Goal: Information Seeking & Learning: Learn about a topic

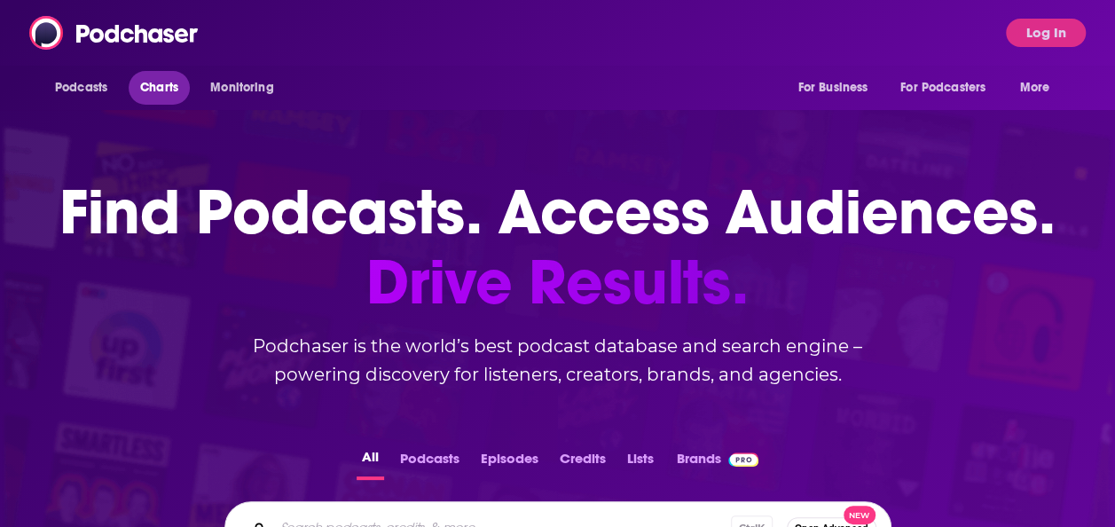
click at [171, 78] on span "Charts" at bounding box center [159, 87] width 38 height 25
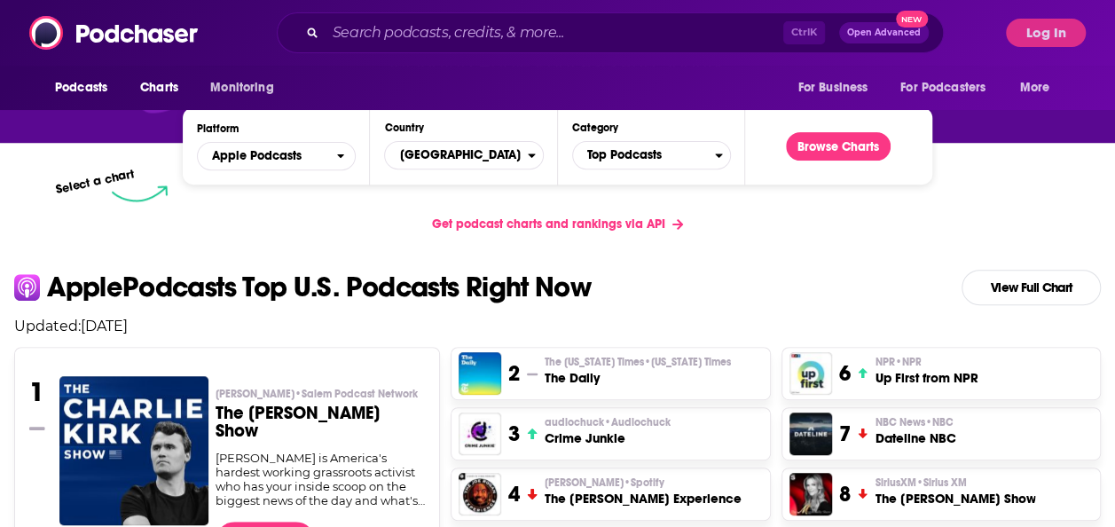
scroll to position [355, 0]
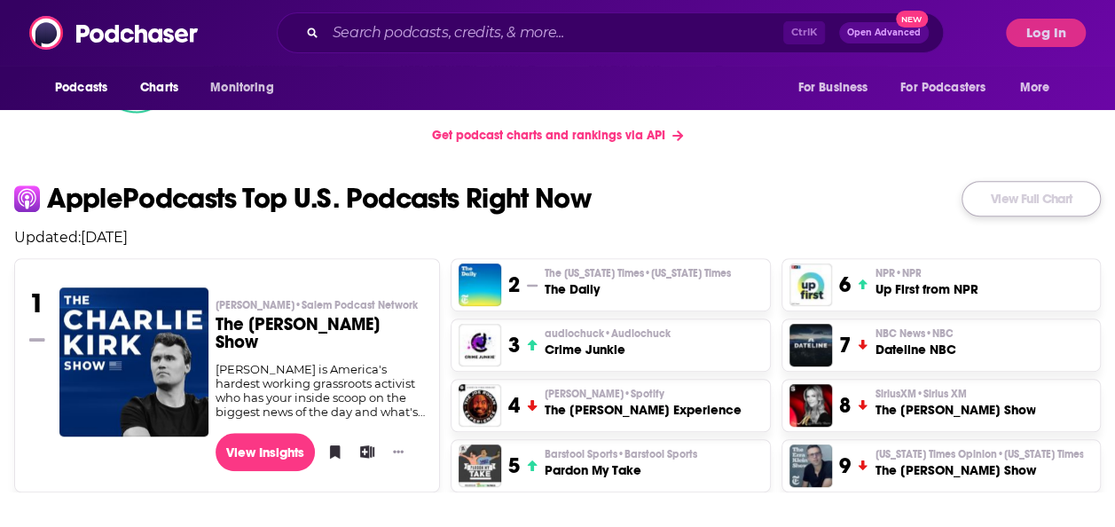
click at [1048, 204] on link "View Full Chart" at bounding box center [1031, 198] width 139 height 35
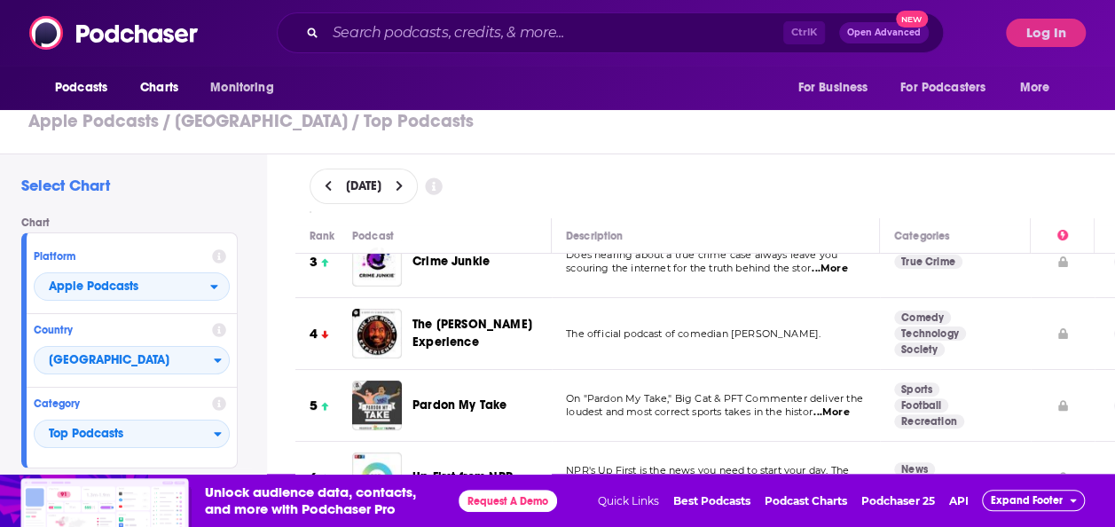
scroll to position [89, 0]
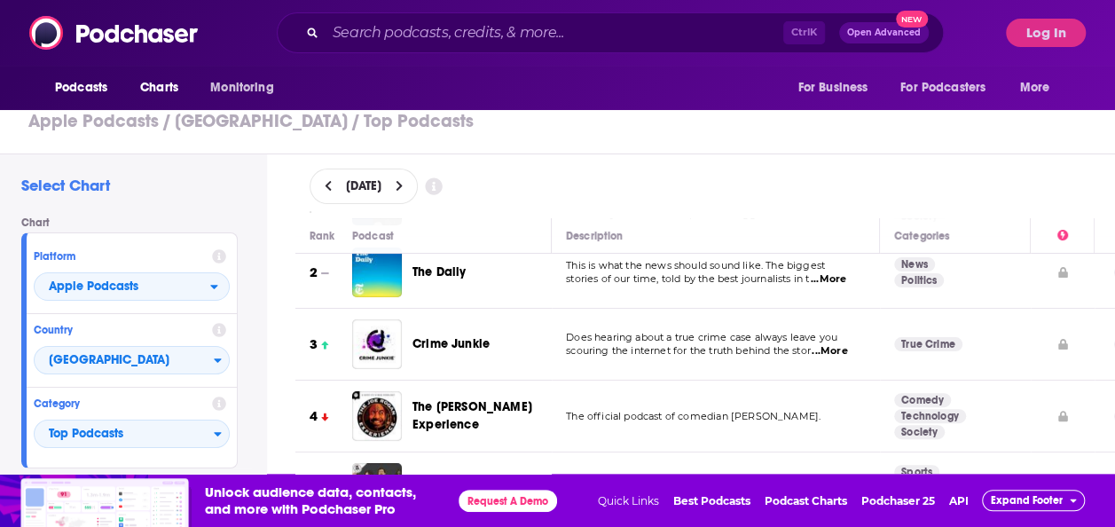
click at [1084, 491] on button "Expand Footer" at bounding box center [1033, 500] width 103 height 21
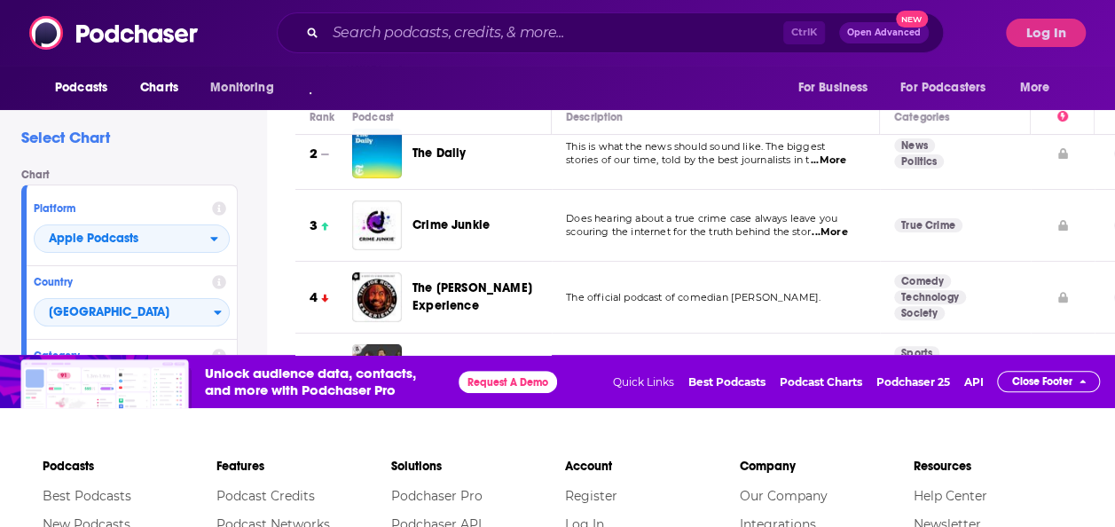
click at [1059, 376] on span "Close Footer" at bounding box center [1042, 381] width 60 height 12
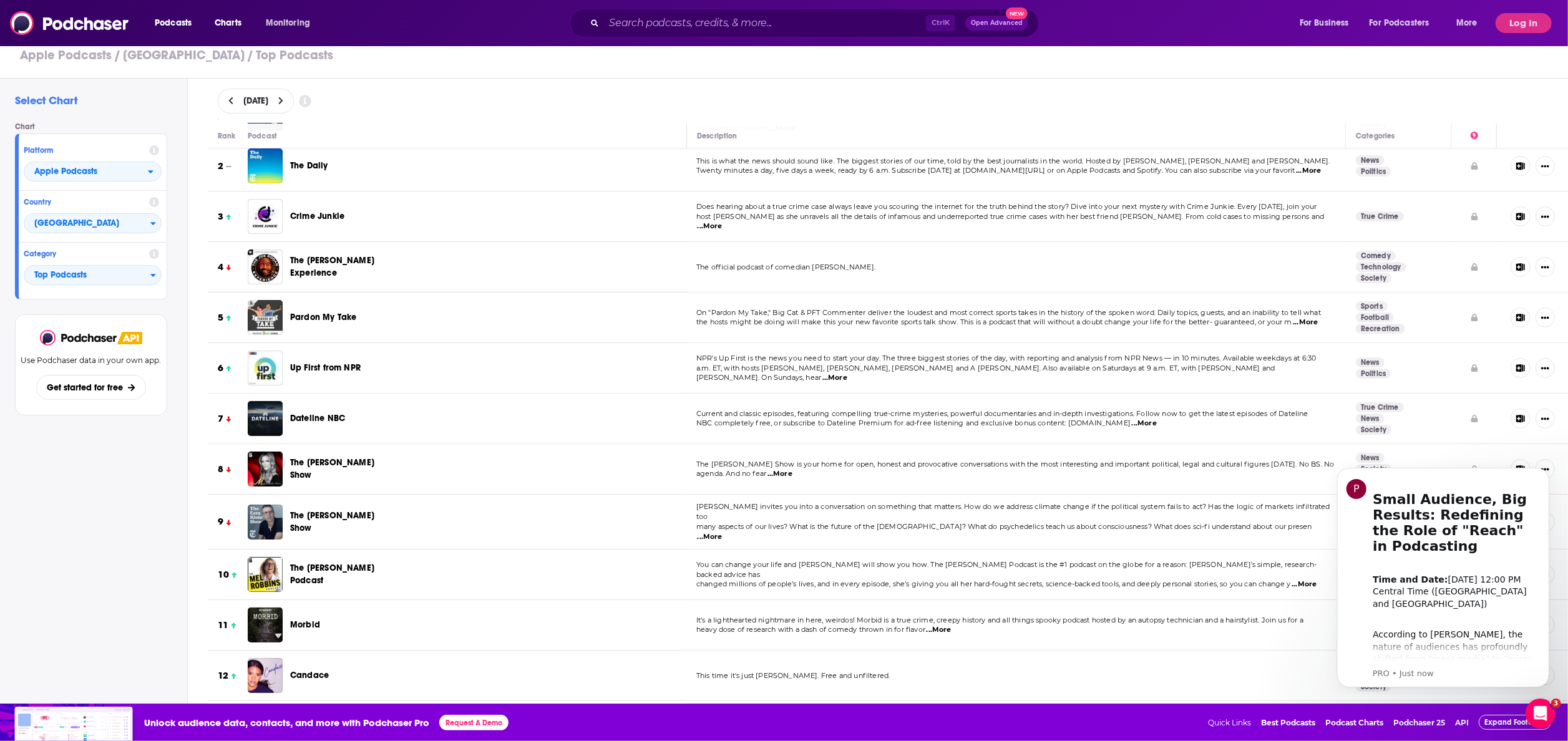
scroll to position [0, 0]
click at [784, 370] on button "Dismiss notification" at bounding box center [1545, 470] width 16 height 16
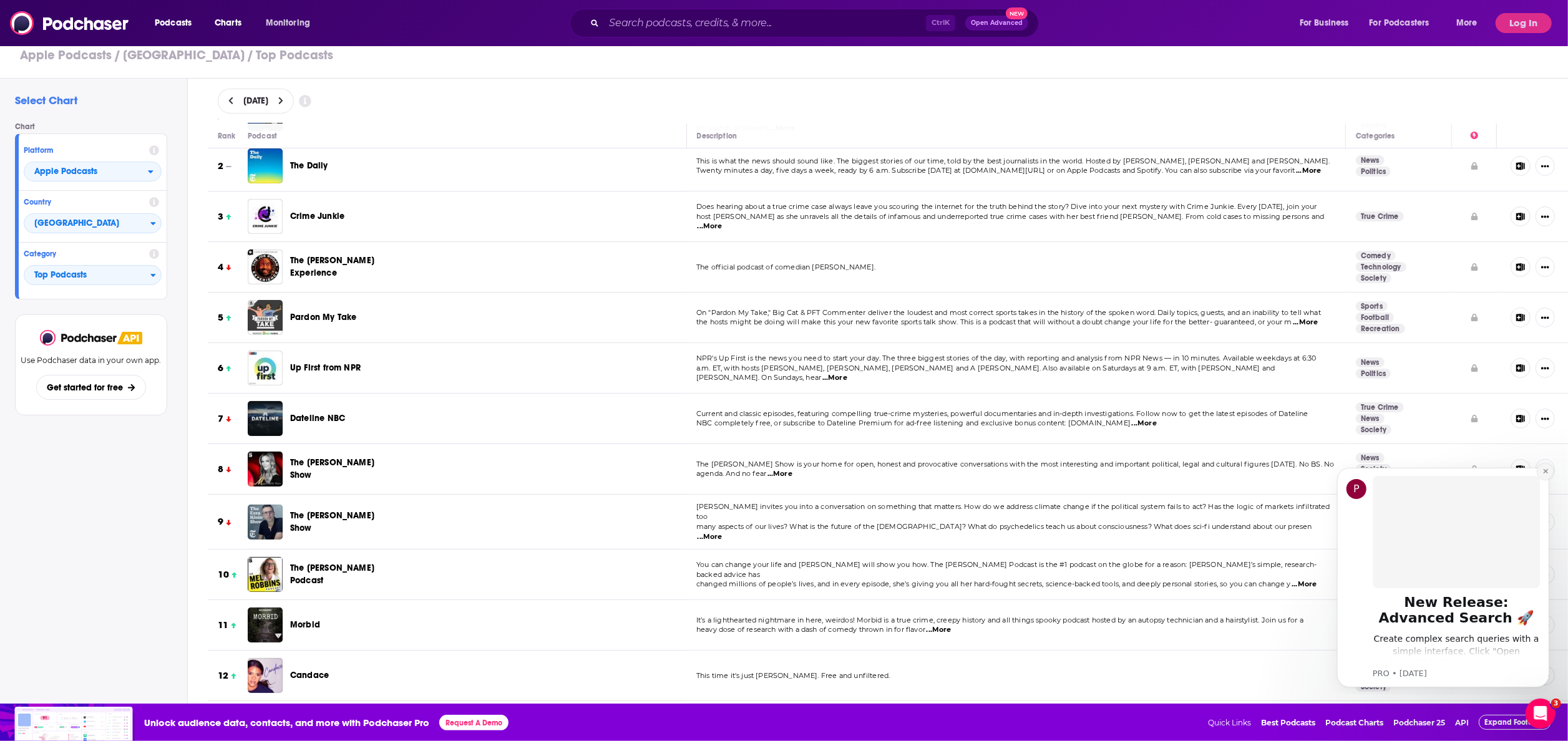
click at [784, 370] on icon "Dismiss notification" at bounding box center [1545, 470] width 7 height 7
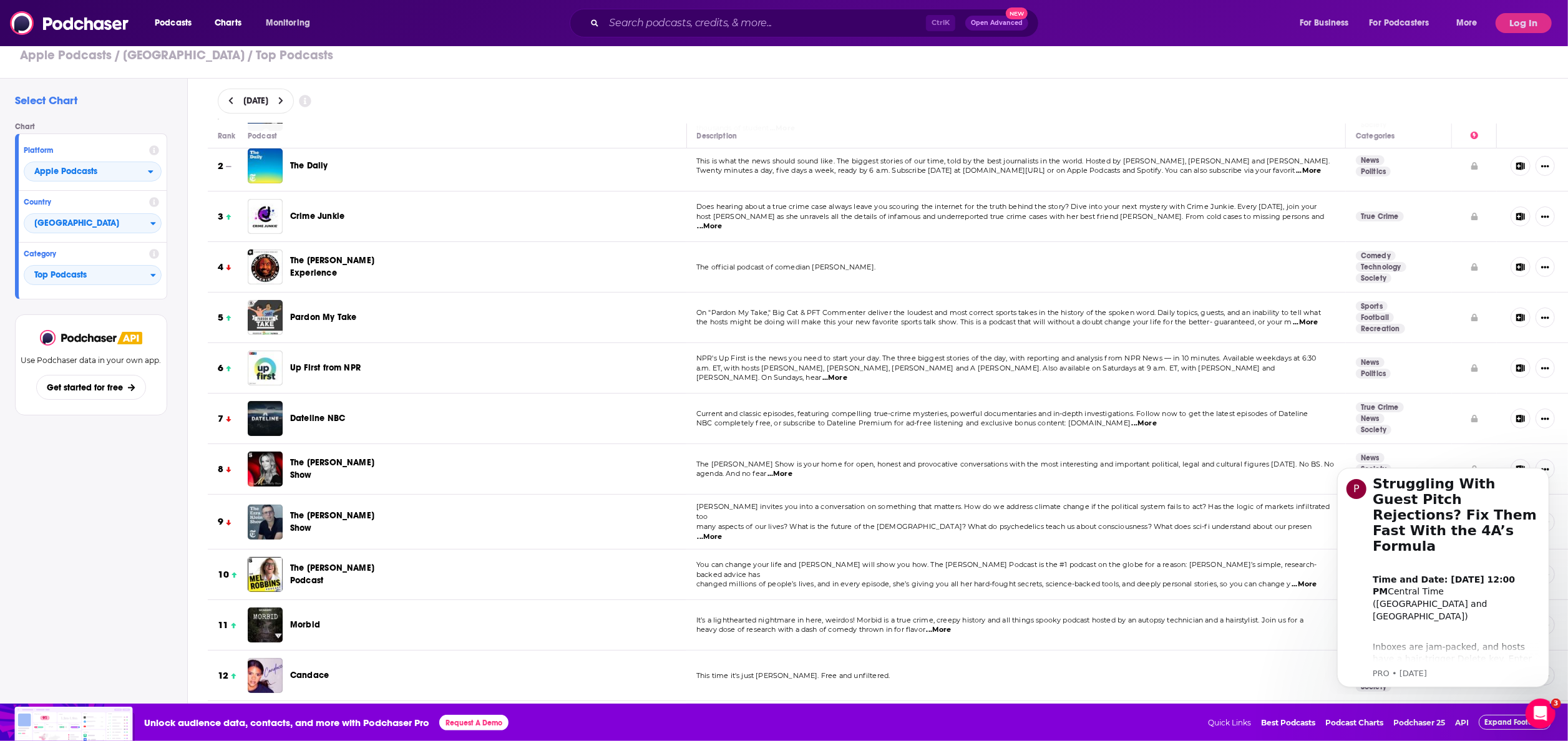
click at [784, 370] on icon "Dismiss notification" at bounding box center [1545, 470] width 6 height 6
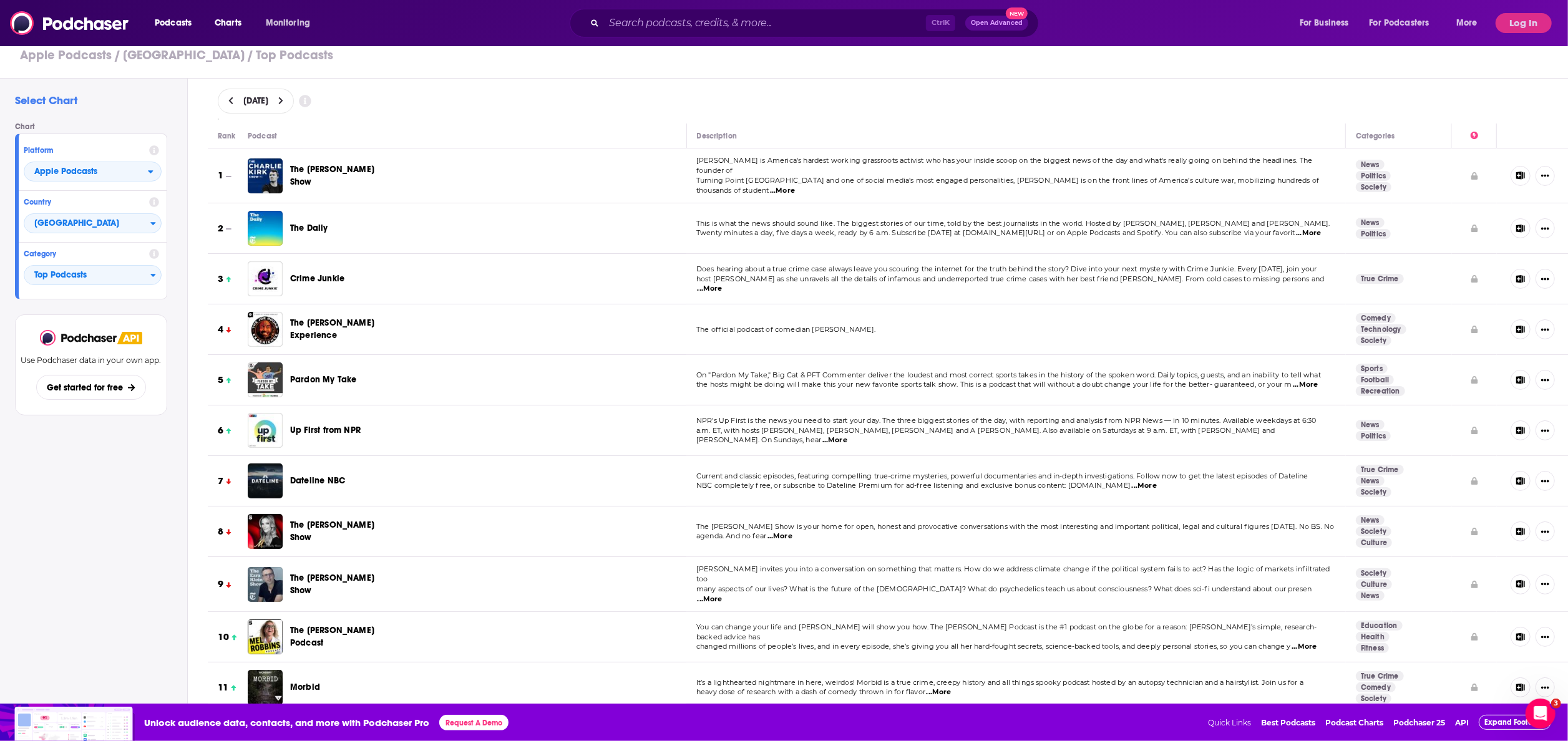
click at [106, 370] on div "Select Chart Chart Platform Apple Podcasts Country [GEOGRAPHIC_DATA] Category T…" at bounding box center [94, 427] width 187 height 697
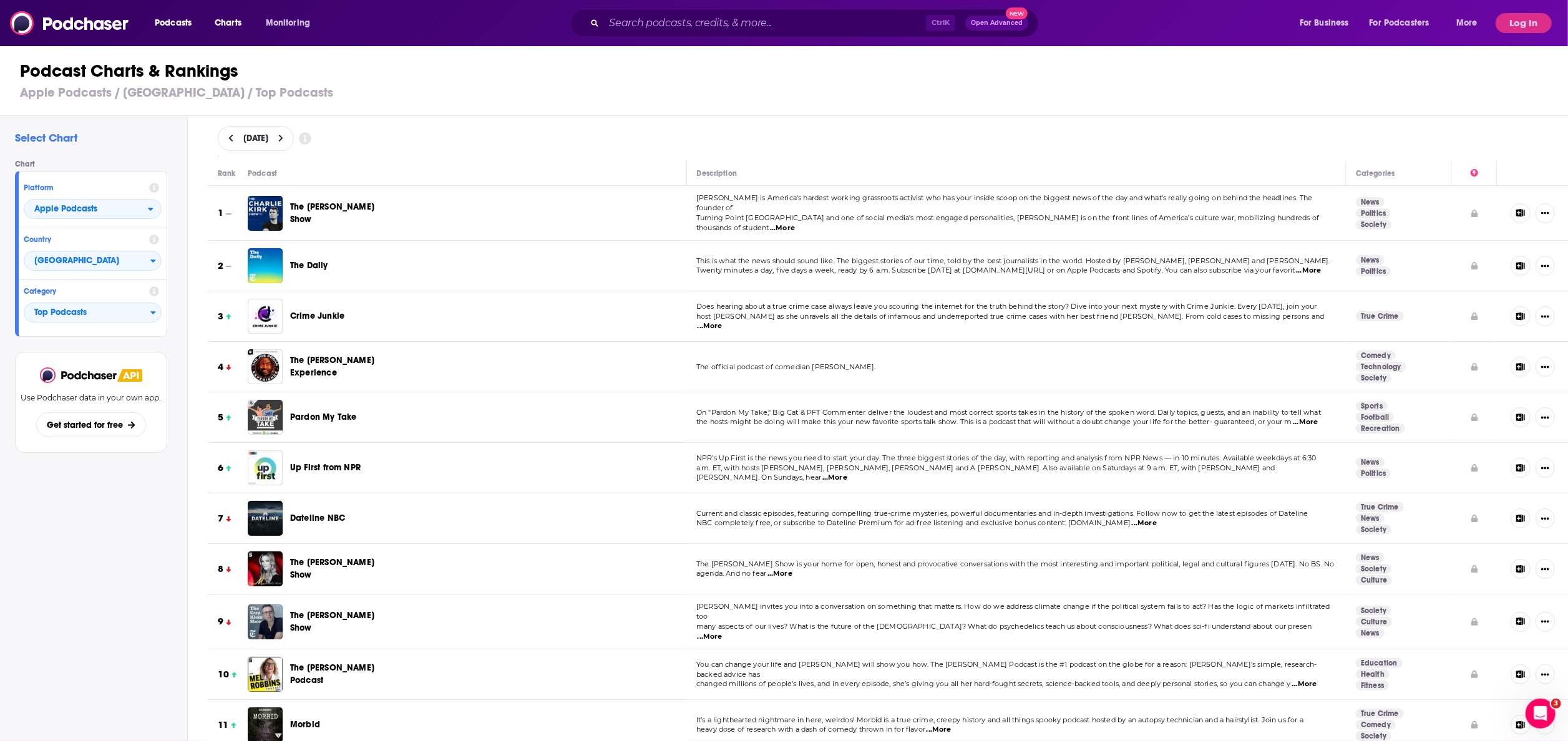
click at [784, 11] on div "Podcasts Charts Monitoring Ctrl K Open Advanced New For Business For Podcasters…" at bounding box center [784, 23] width 1568 height 46
click at [784, 15] on button "Log In" at bounding box center [1524, 23] width 56 height 20
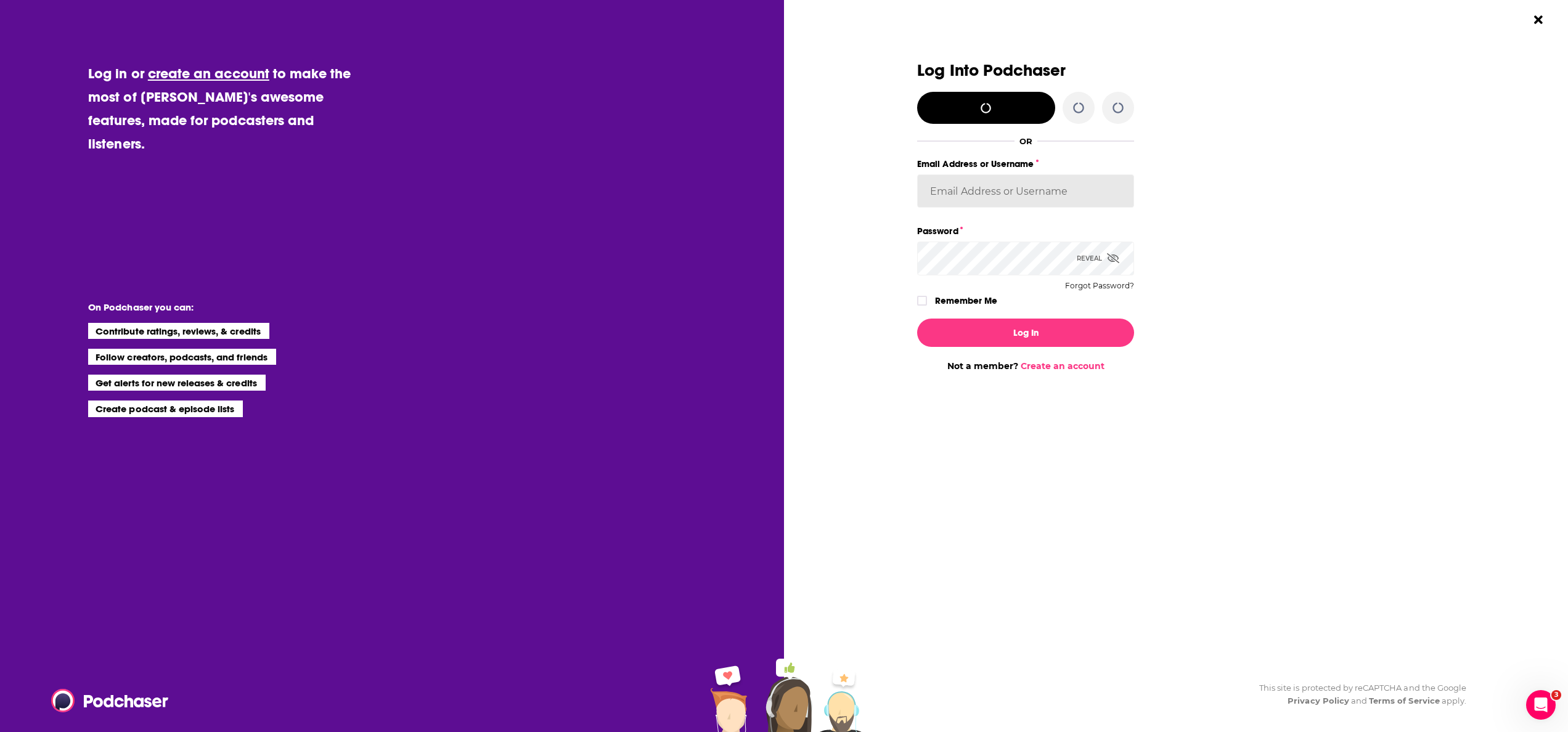
type input "akshay.[PERSON_NAME]"
click at [774, 303] on label "Remember Me" at bounding box center [966, 300] width 63 height 16
click at [774, 306] on input "rememberMe" at bounding box center [922, 306] width 8 height 0
click at [774, 324] on button "Log In" at bounding box center [1025, 333] width 217 height 28
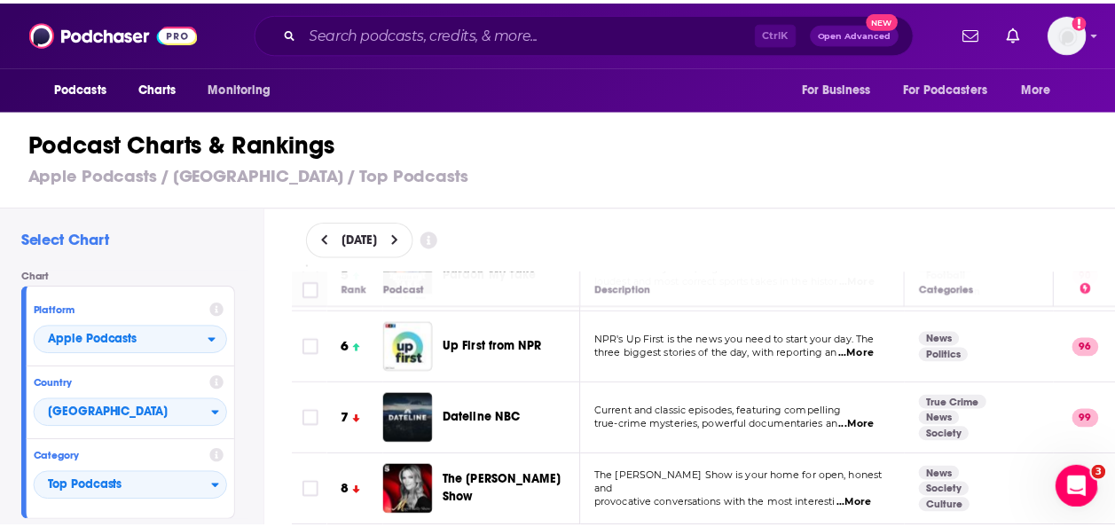
scroll to position [266, 0]
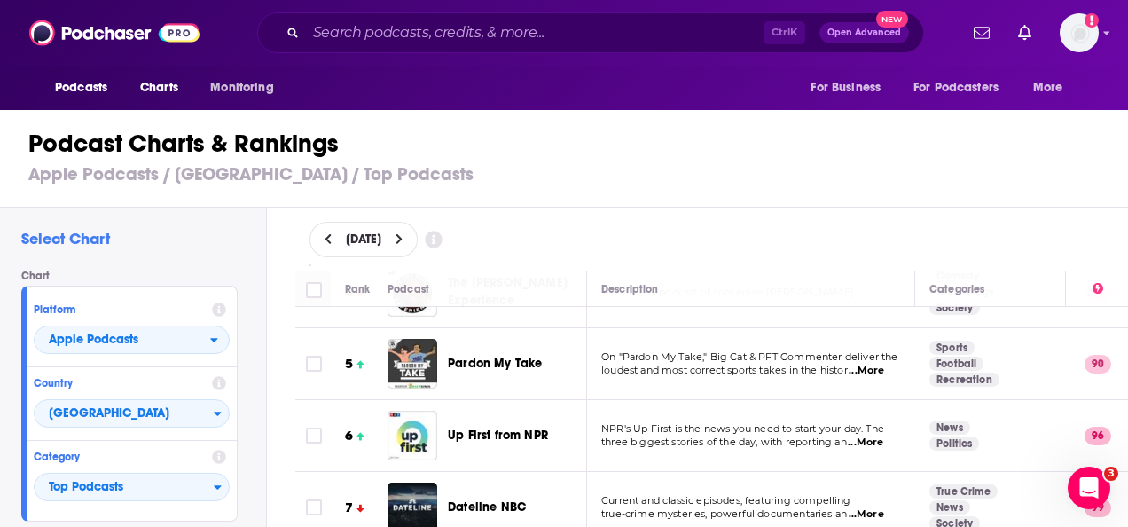
click at [514, 364] on span "Pardon My Take" at bounding box center [495, 363] width 94 height 15
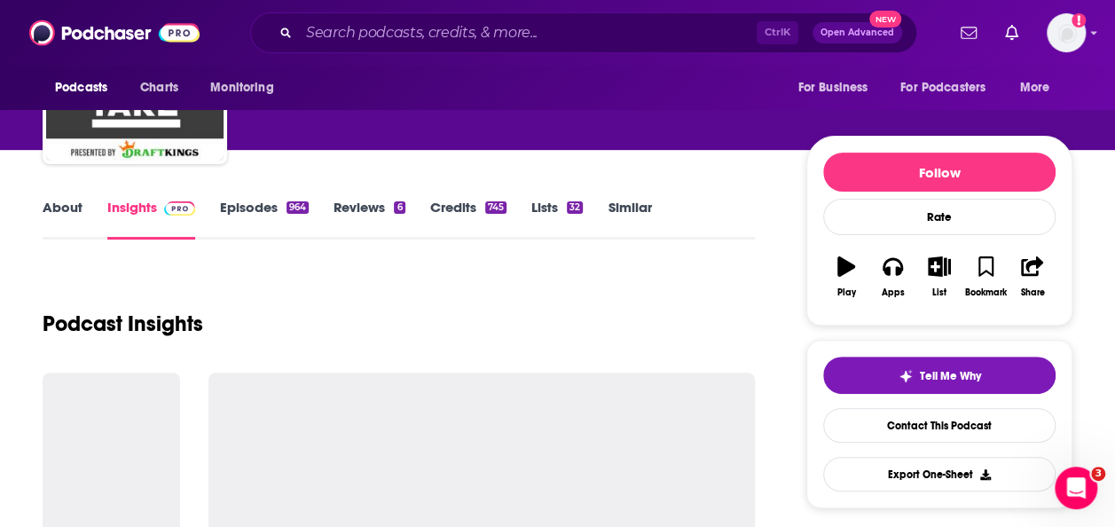
scroll to position [177, 0]
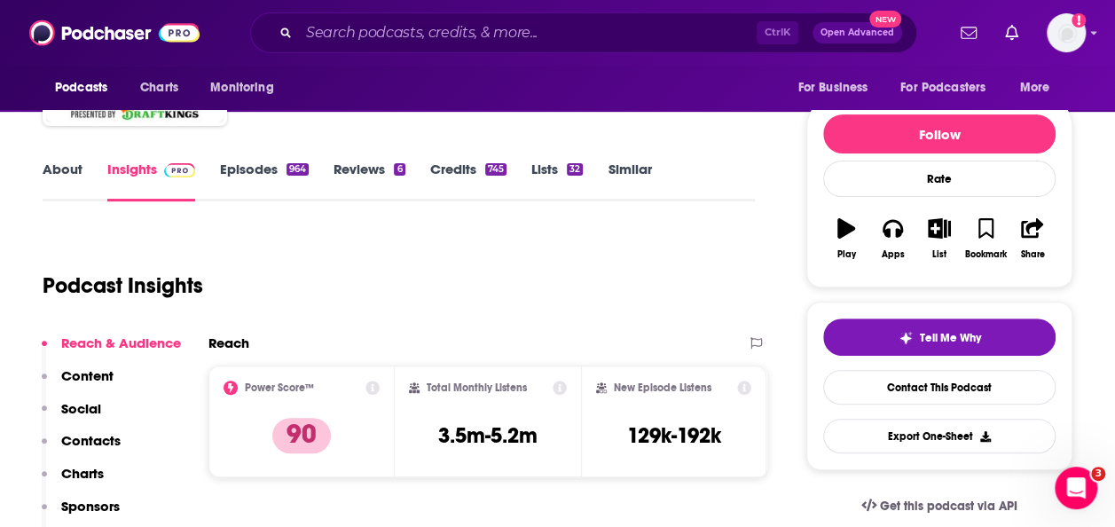
click at [60, 163] on link "About" at bounding box center [63, 181] width 40 height 41
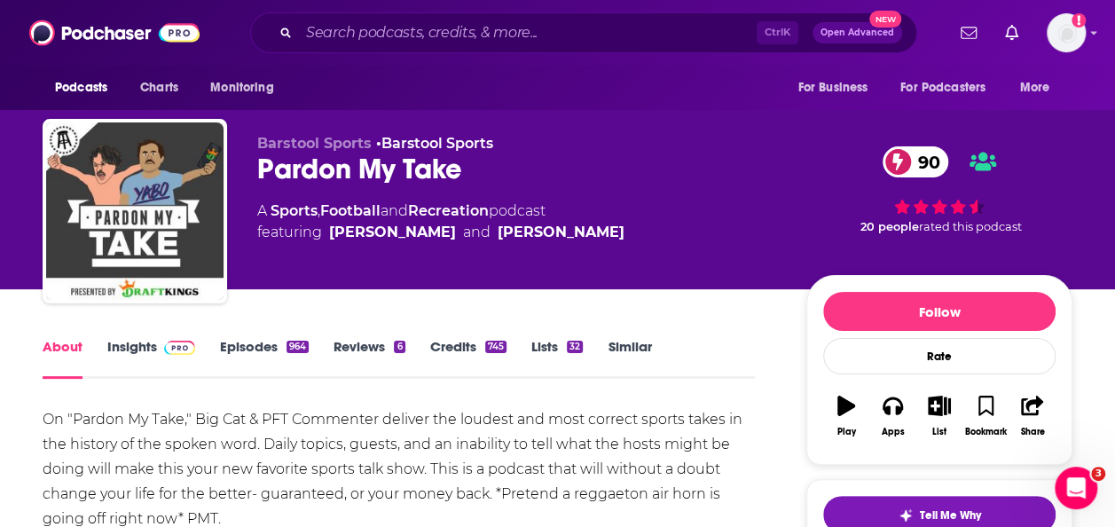
click at [156, 336] on div "About Insights Episodes 964 Reviews 6 Credits 745 Lists 32 Similar" at bounding box center [399, 356] width 712 height 43
click at [158, 341] on span at bounding box center [176, 346] width 38 height 17
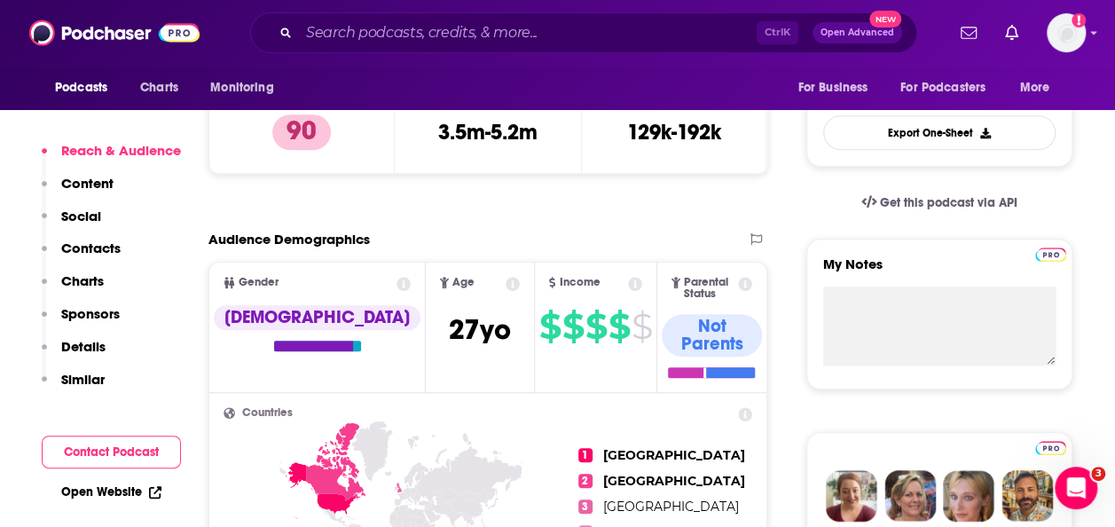
scroll to position [444, 0]
